Goal: Transaction & Acquisition: Purchase product/service

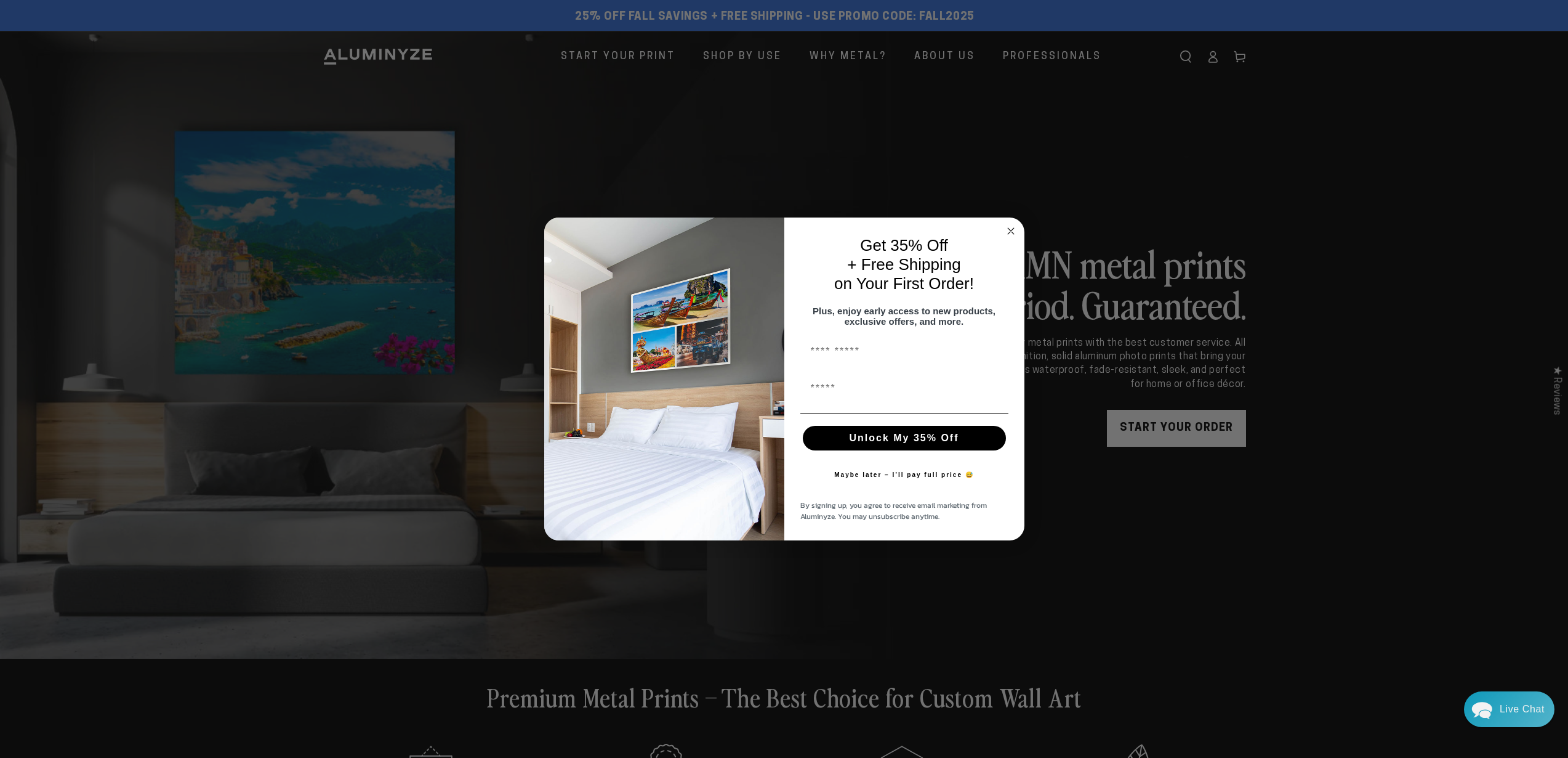
click at [1011, 228] on icon "Close dialog" at bounding box center [1011, 231] width 6 height 6
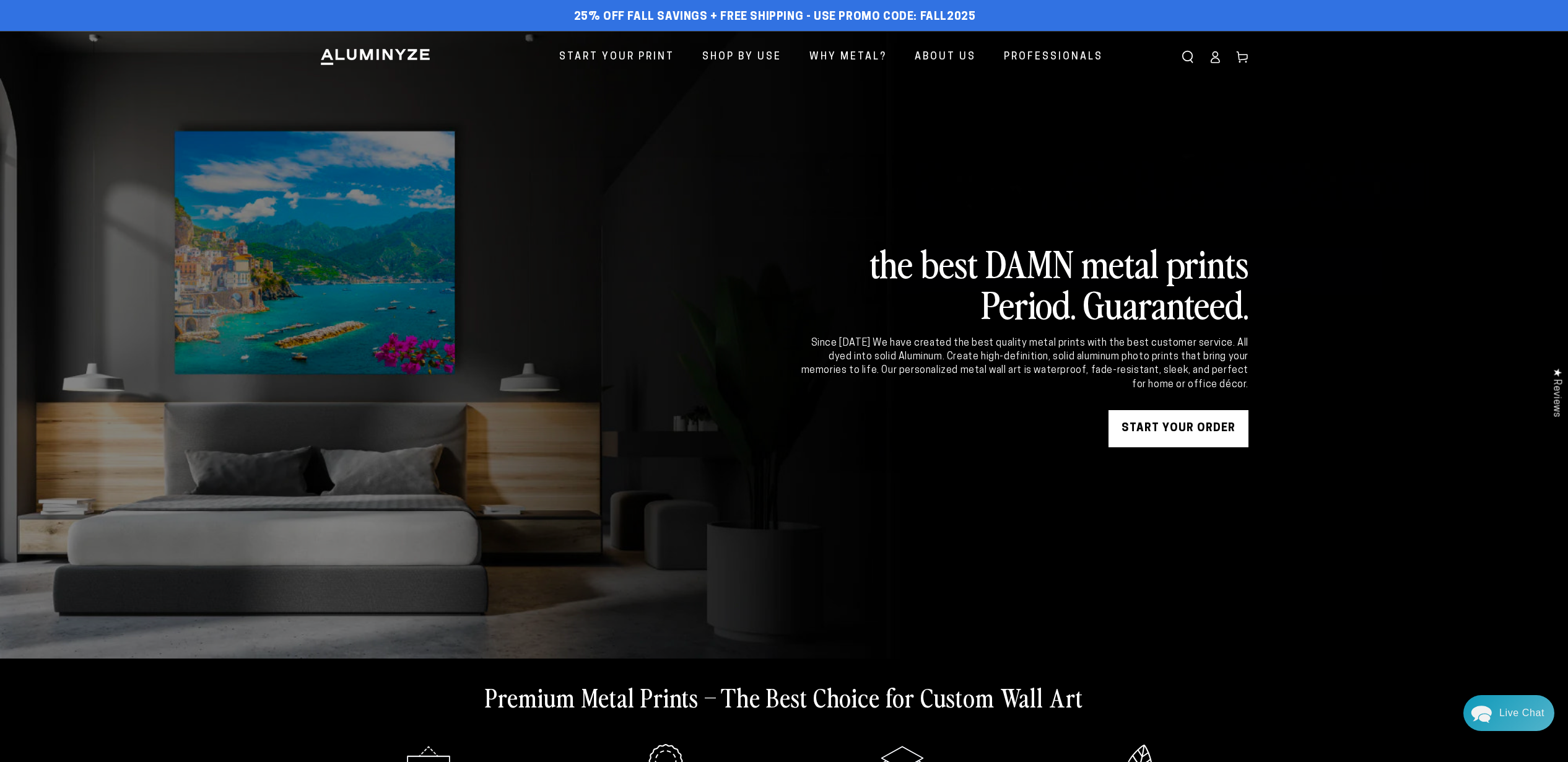
click at [1214, 51] on icon at bounding box center [1214, 56] width 13 height 13
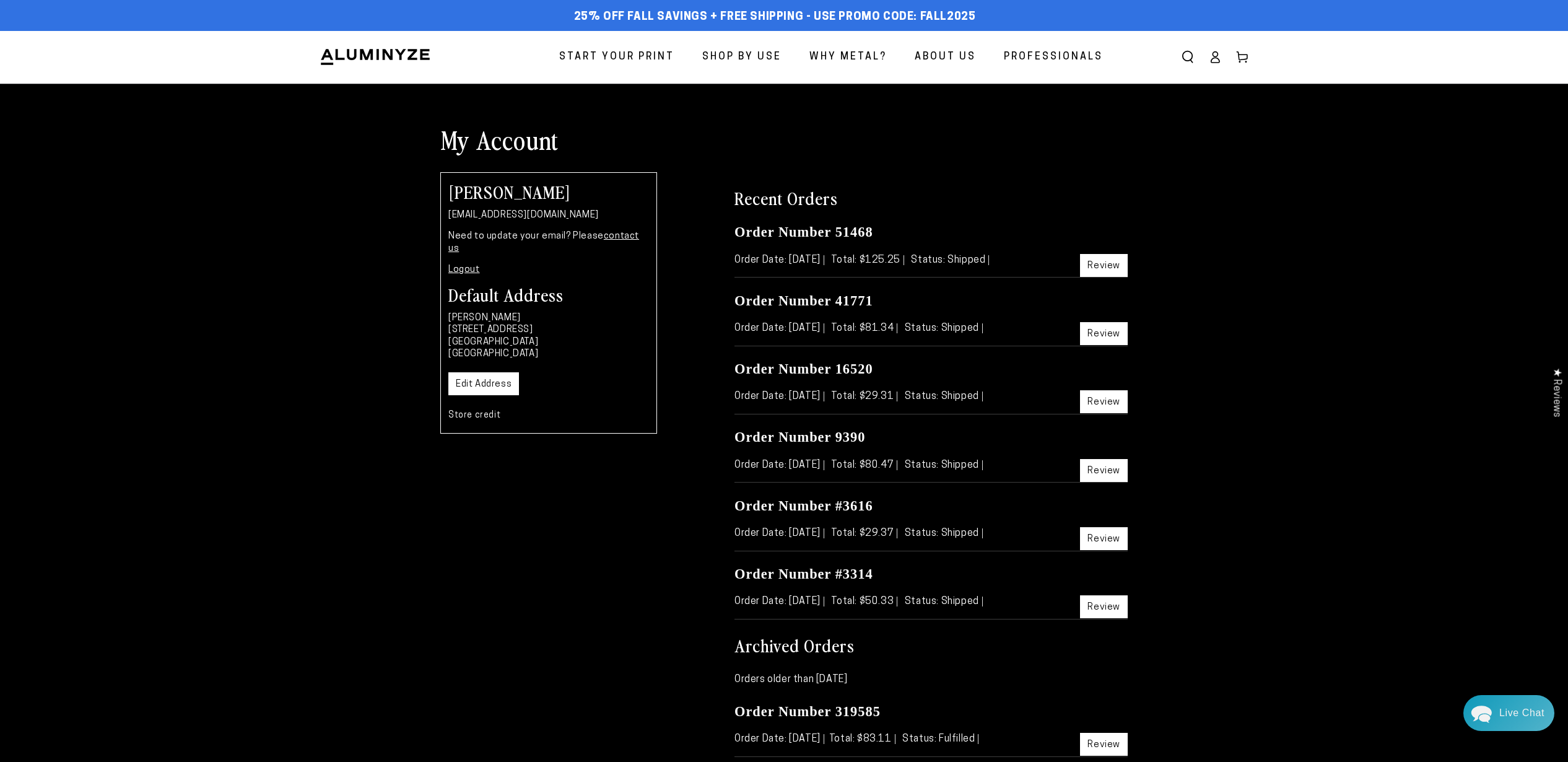
click at [263, 272] on div "My Account [PERSON_NAME] [EMAIL_ADDRESS][DOMAIN_NAME] Need to update your email…" at bounding box center [784, 624] width 1568 height 1001
click at [661, 50] on span "Start Your Print" at bounding box center [617, 57] width 115 height 18
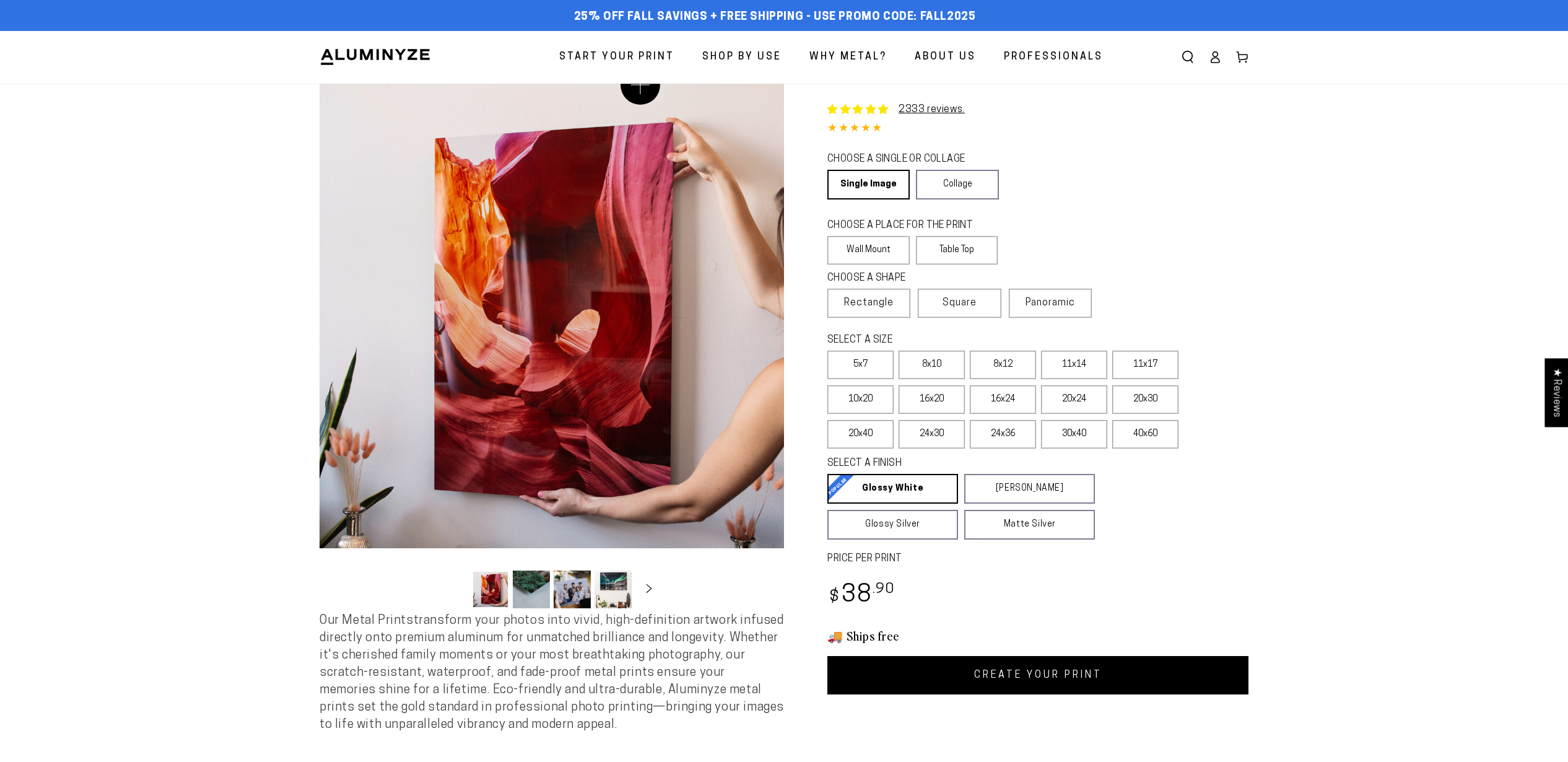
select select "**********"
click at [972, 183] on link "Collage" at bounding box center [957, 184] width 82 height 30
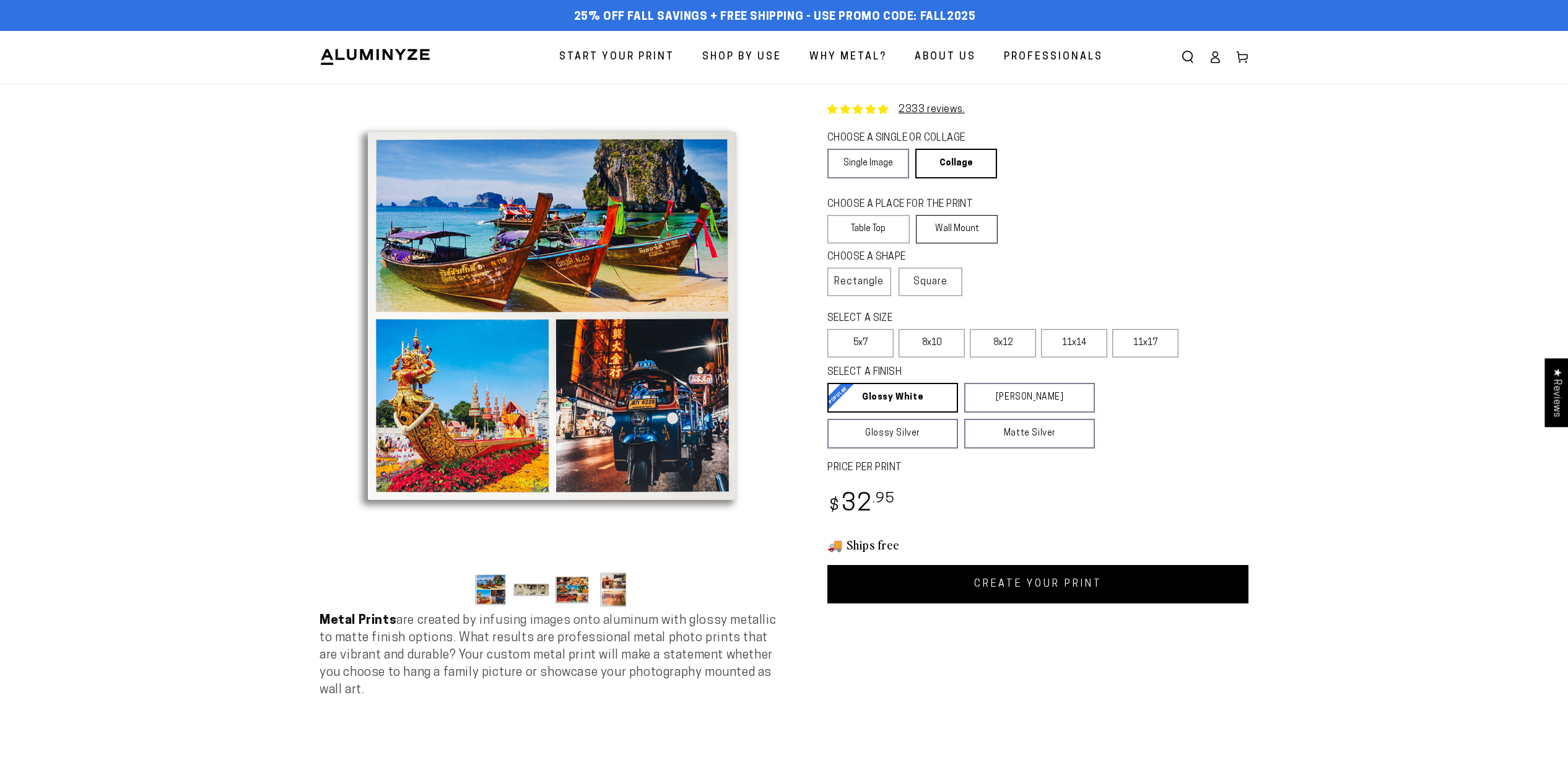
click at [962, 226] on label "Wall Mount" at bounding box center [957, 229] width 82 height 28
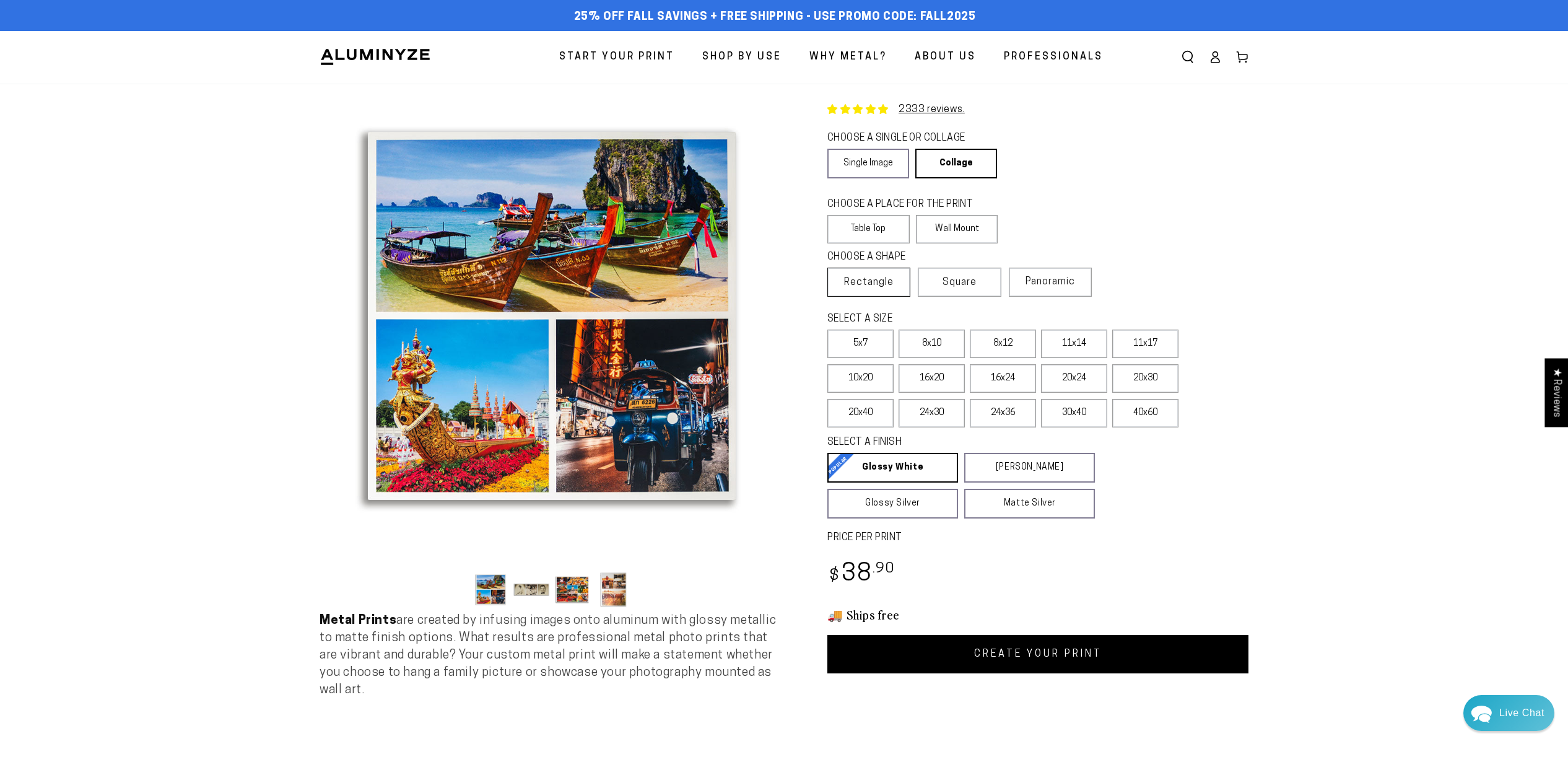
click at [865, 279] on span "Rectangle" at bounding box center [869, 282] width 49 height 15
click at [1070, 339] on label "11x14" at bounding box center [1074, 343] width 66 height 28
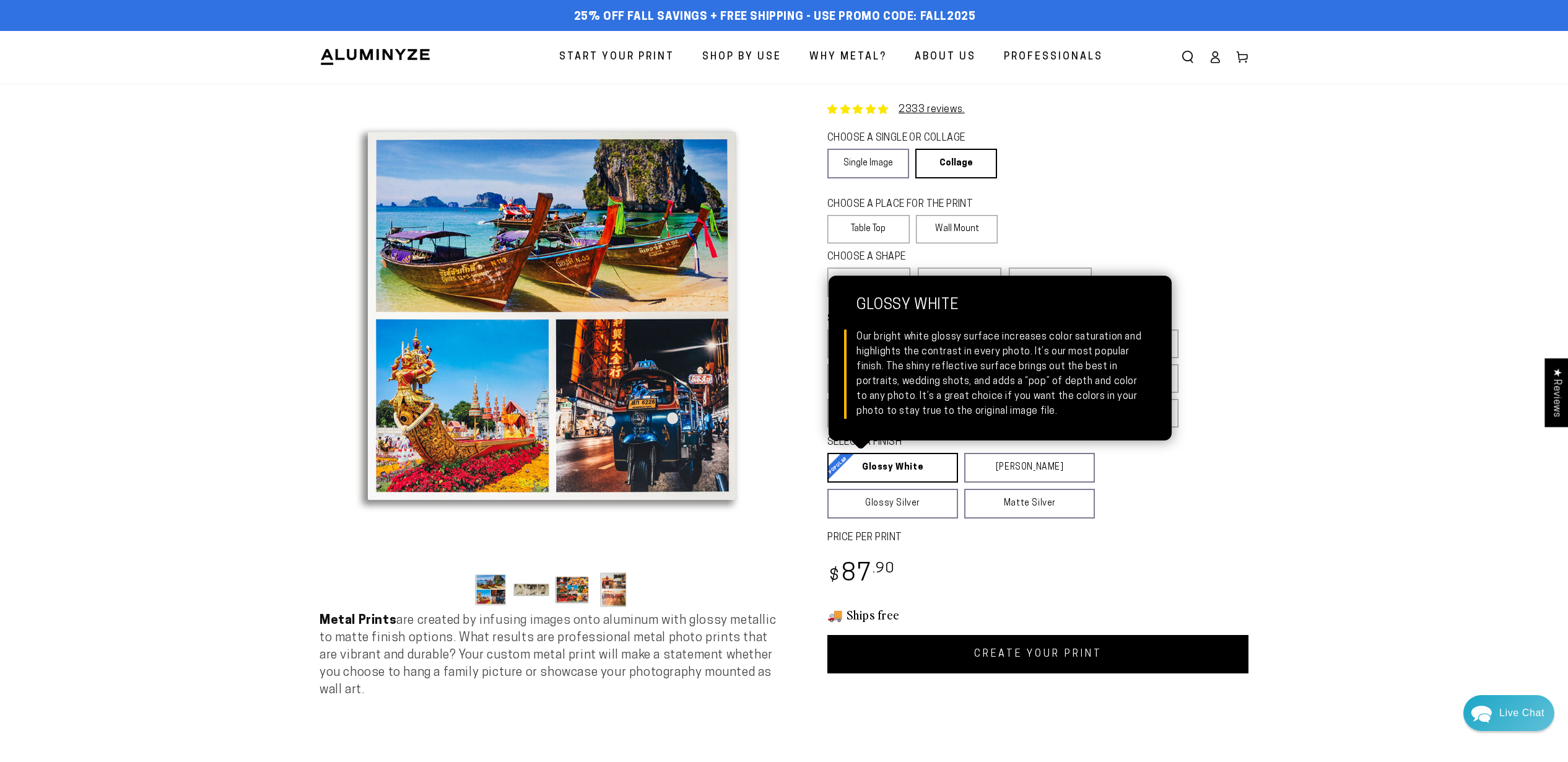
click at [890, 469] on link "Glossy White Glossy White Our bright white glossy surface increases color satur…" at bounding box center [892, 468] width 131 height 30
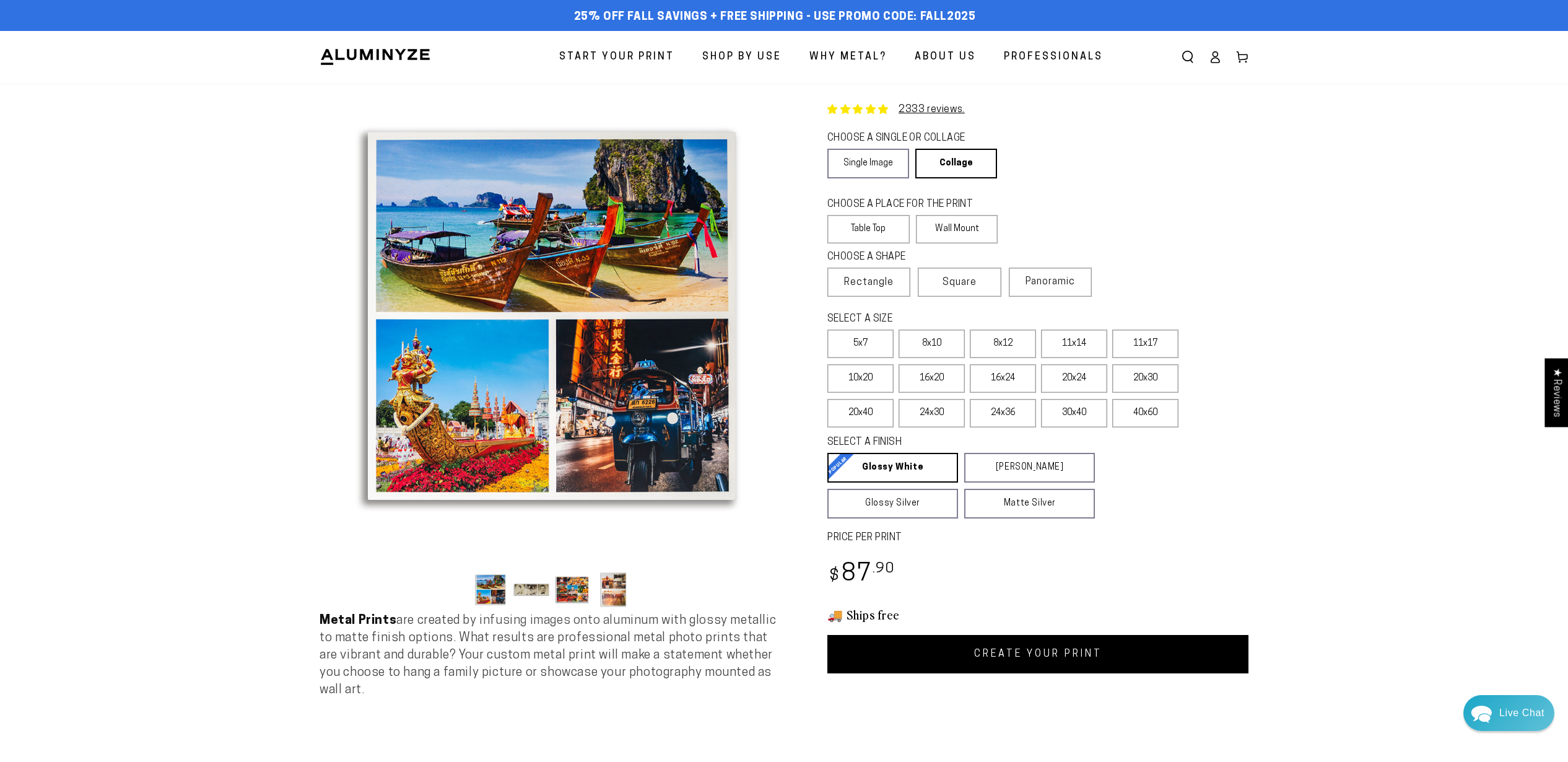
click at [1031, 651] on link "CREATE YOUR PRINT" at bounding box center [1037, 655] width 421 height 39
